Goal: Navigation & Orientation: Find specific page/section

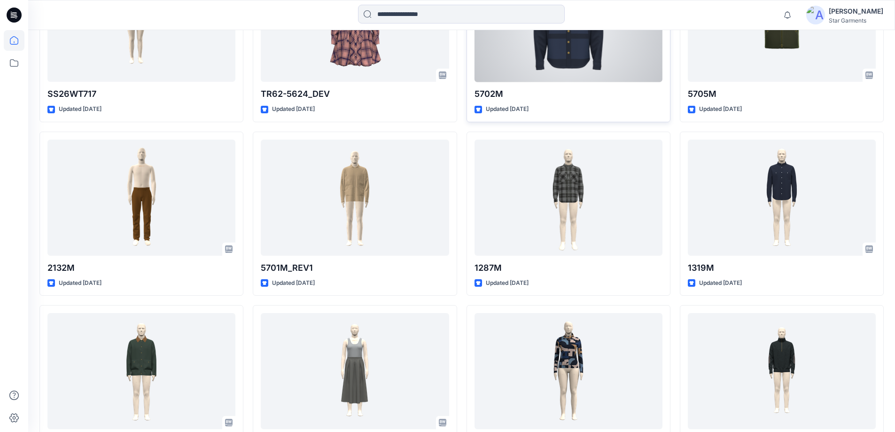
scroll to position [888, 0]
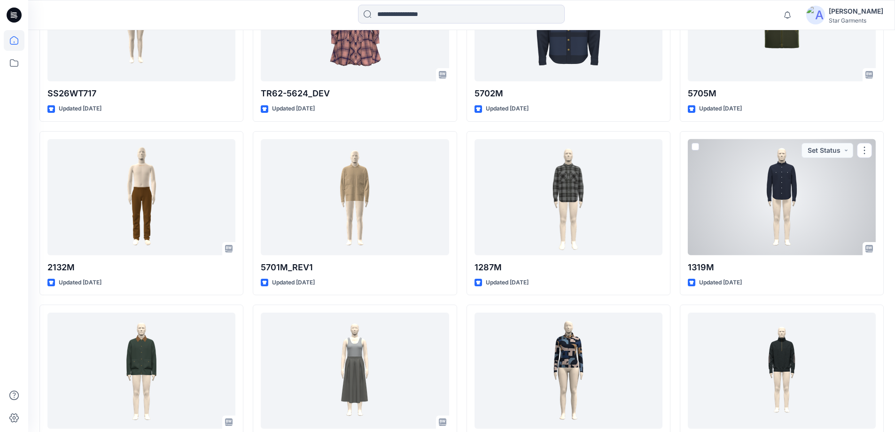
click at [786, 197] on div at bounding box center [782, 197] width 188 height 116
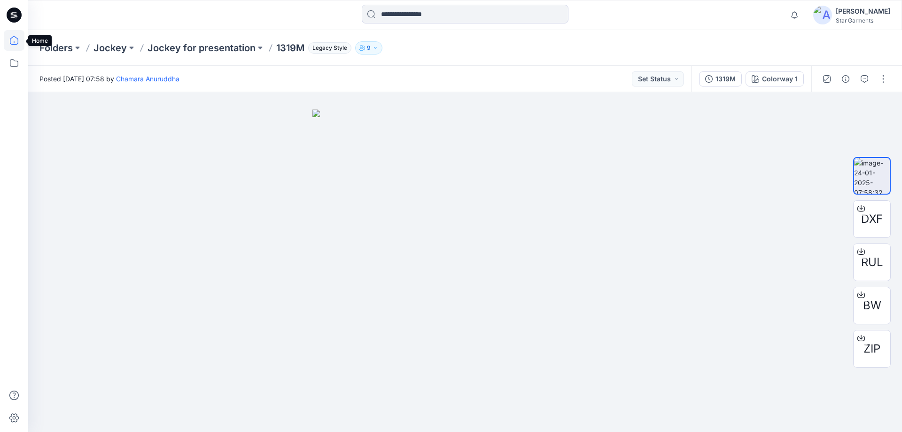
click at [10, 43] on icon at bounding box center [14, 40] width 8 height 8
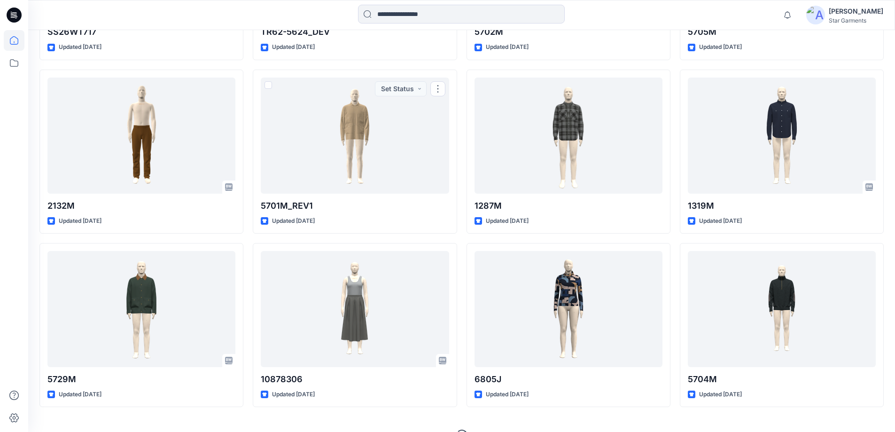
scroll to position [969, 0]
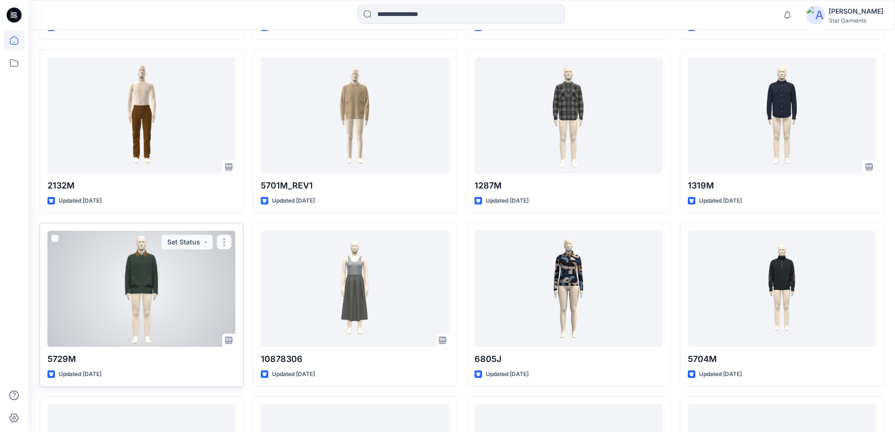
click at [149, 272] on div at bounding box center [141, 289] width 188 height 116
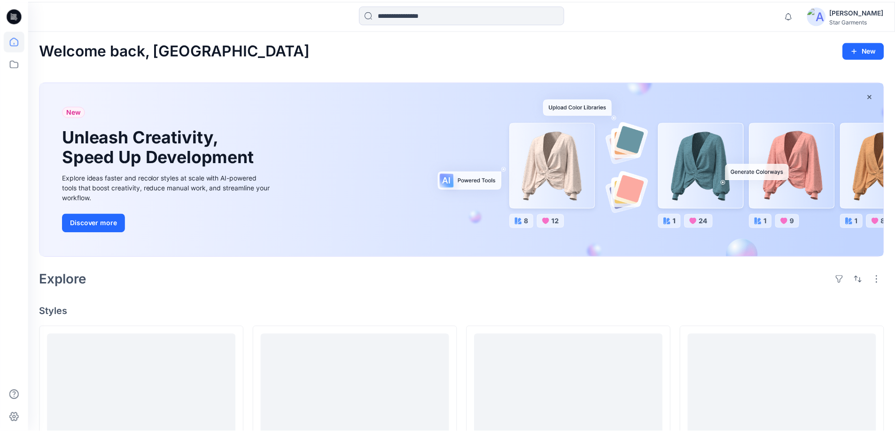
scroll to position [969, 0]
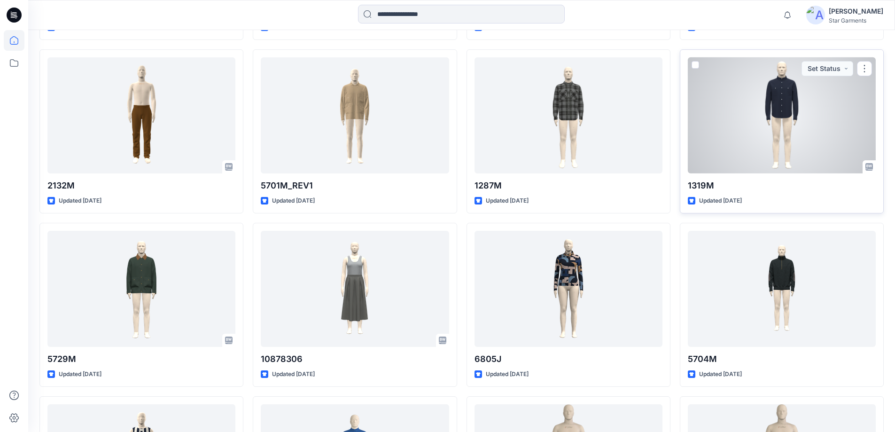
click at [753, 124] on div at bounding box center [782, 115] width 188 height 116
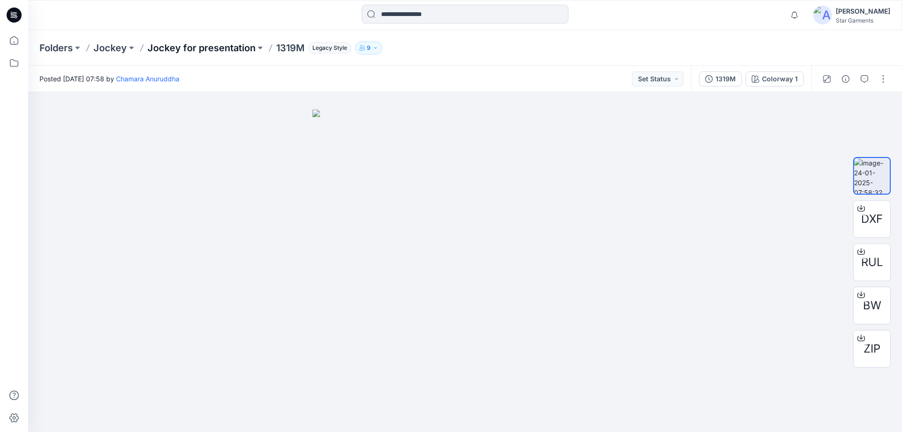
click at [208, 47] on p "Jockey for presentation" at bounding box center [202, 47] width 108 height 13
